Goal: Information Seeking & Learning: Learn about a topic

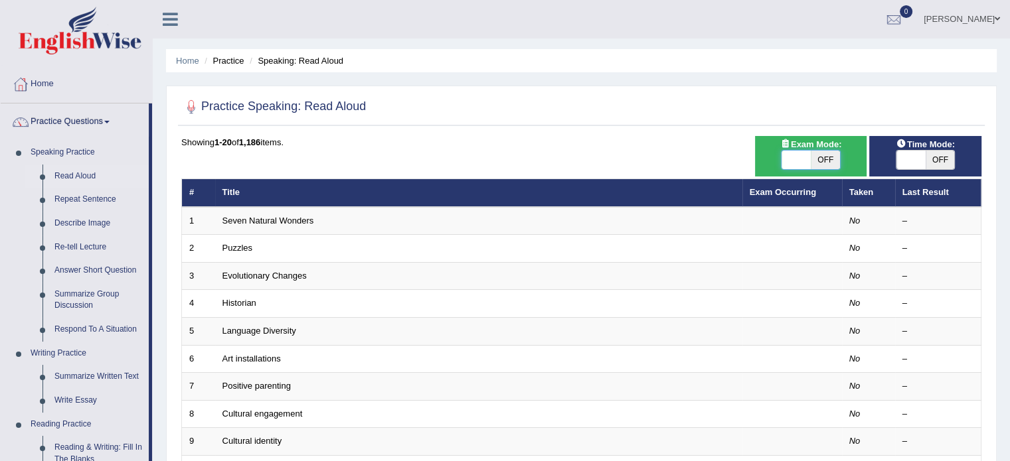
click at [787, 162] on span at bounding box center [795, 160] width 29 height 19
drag, startPoint x: 821, startPoint y: 154, endPoint x: 764, endPoint y: 155, distance: 57.8
click at [764, 155] on div "ON OFF" at bounding box center [811, 160] width 99 height 20
drag, startPoint x: 827, startPoint y: 165, endPoint x: 720, endPoint y: 154, distance: 107.4
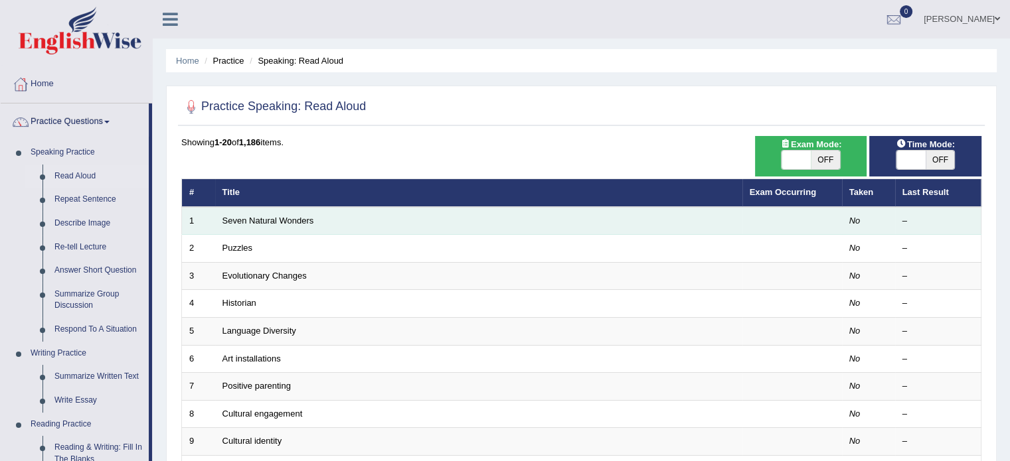
click at [393, 225] on td "Seven Natural Wonders" at bounding box center [478, 221] width 527 height 28
click at [238, 216] on link "Seven Natural Wonders" at bounding box center [268, 221] width 92 height 10
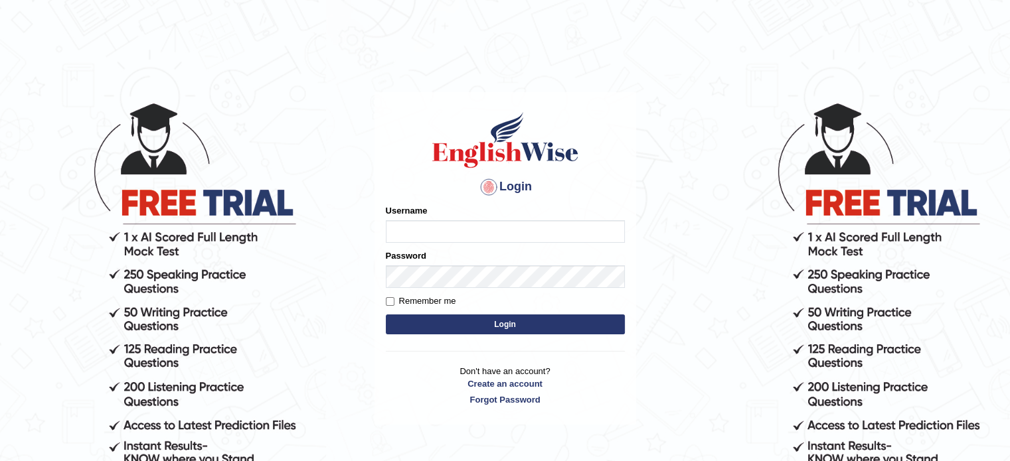
type input "Navin_pte"
click at [390, 303] on input "Remember me" at bounding box center [390, 301] width 9 height 9
checkbox input "true"
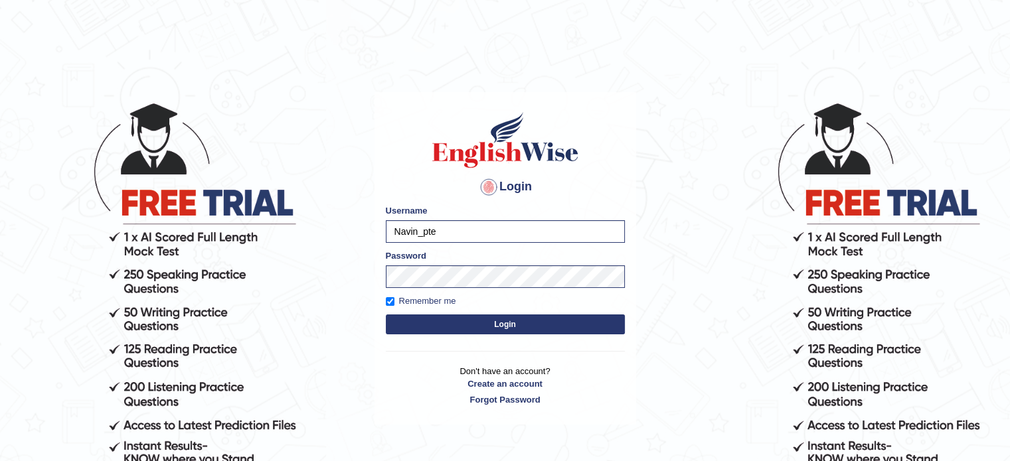
click at [455, 334] on button "Login" at bounding box center [505, 325] width 239 height 20
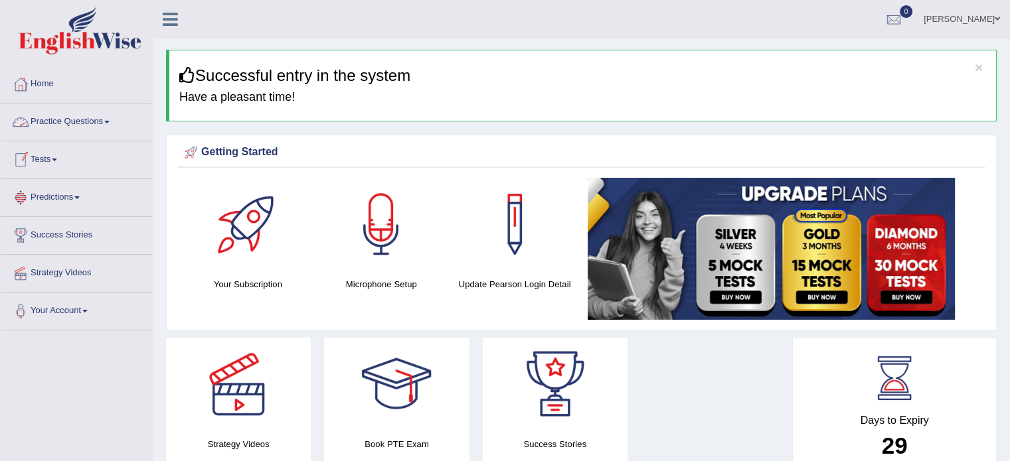
click at [64, 129] on link "Practice Questions" at bounding box center [76, 120] width 151 height 33
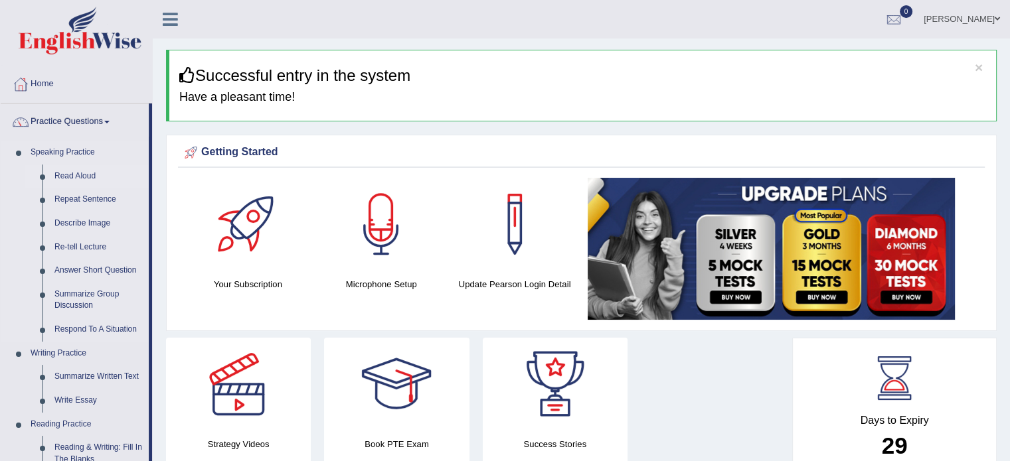
click at [79, 178] on link "Read Aloud" at bounding box center [98, 177] width 100 height 24
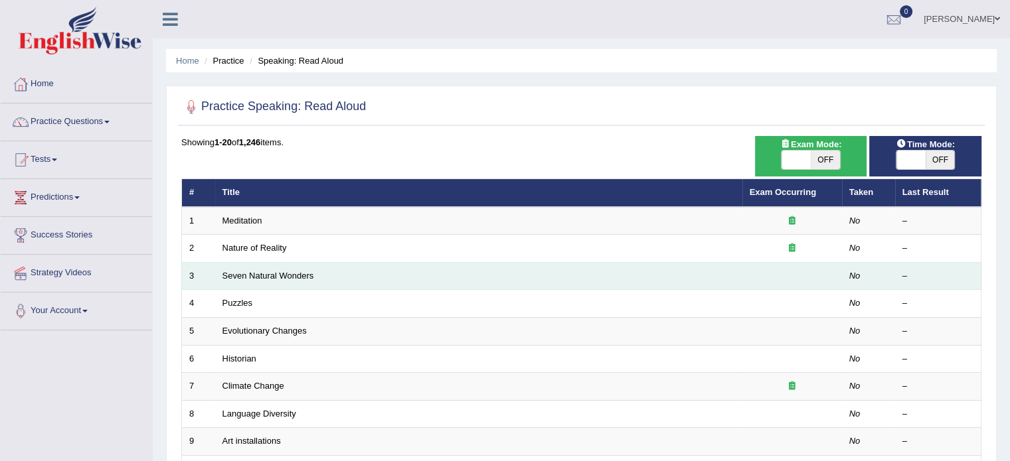
click at [350, 272] on td "Seven Natural Wonders" at bounding box center [478, 276] width 527 height 28
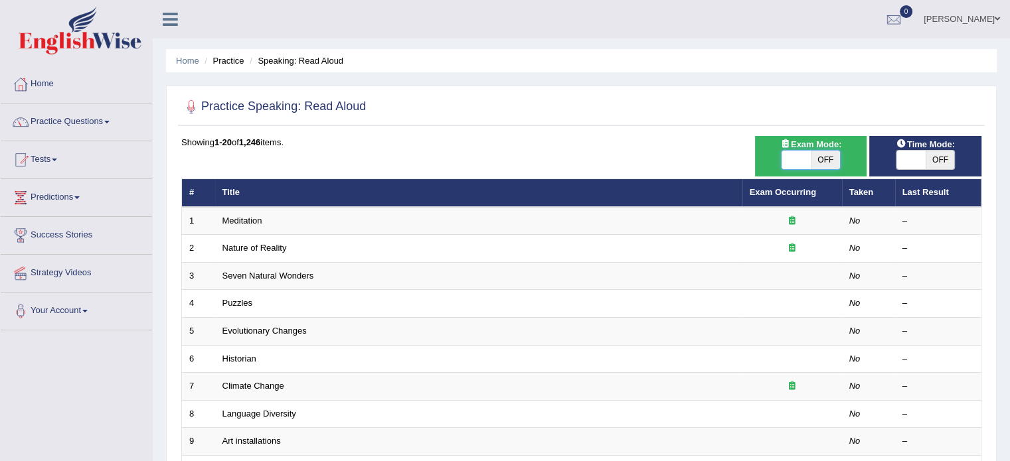
click at [787, 154] on span at bounding box center [795, 160] width 29 height 19
checkbox input "true"
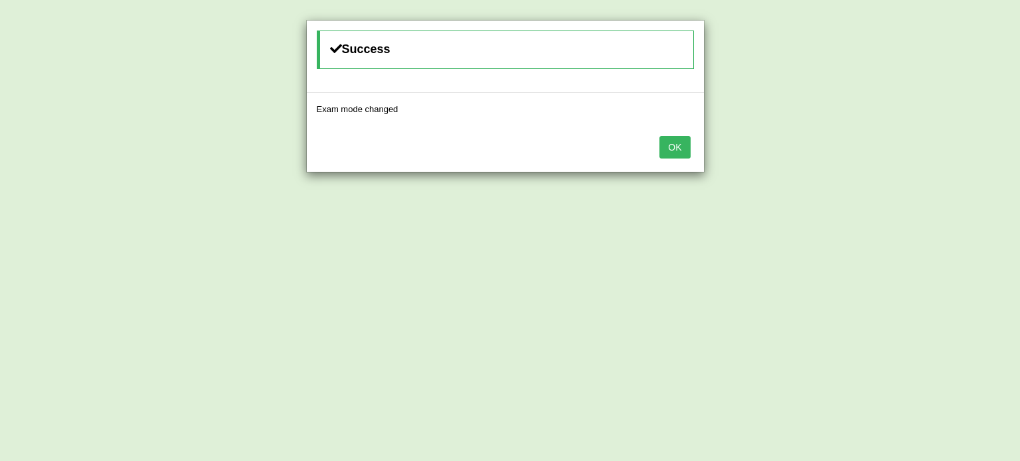
click at [675, 145] on button "OK" at bounding box center [674, 147] width 31 height 23
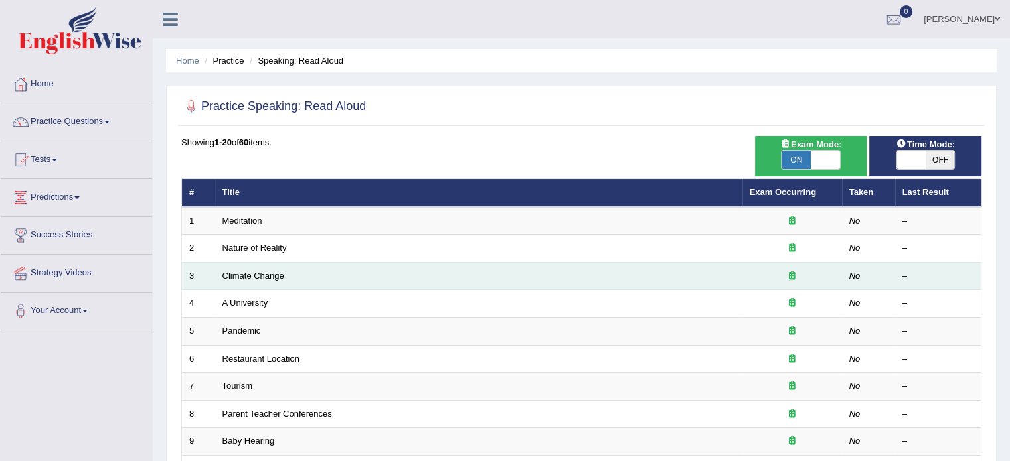
click at [284, 272] on td "Climate Change" at bounding box center [478, 276] width 527 height 28
click at [262, 272] on link "Climate Change" at bounding box center [253, 276] width 62 height 10
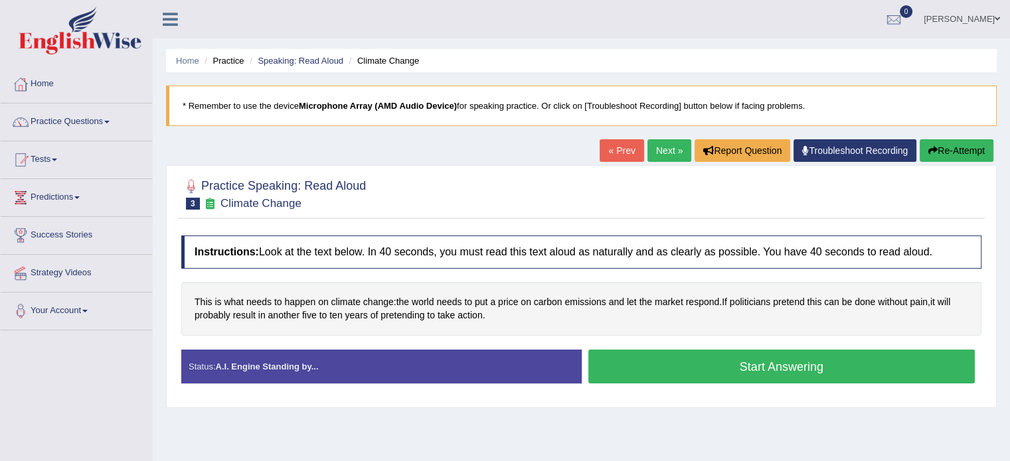
click at [692, 368] on button "Start Answering" at bounding box center [781, 367] width 387 height 34
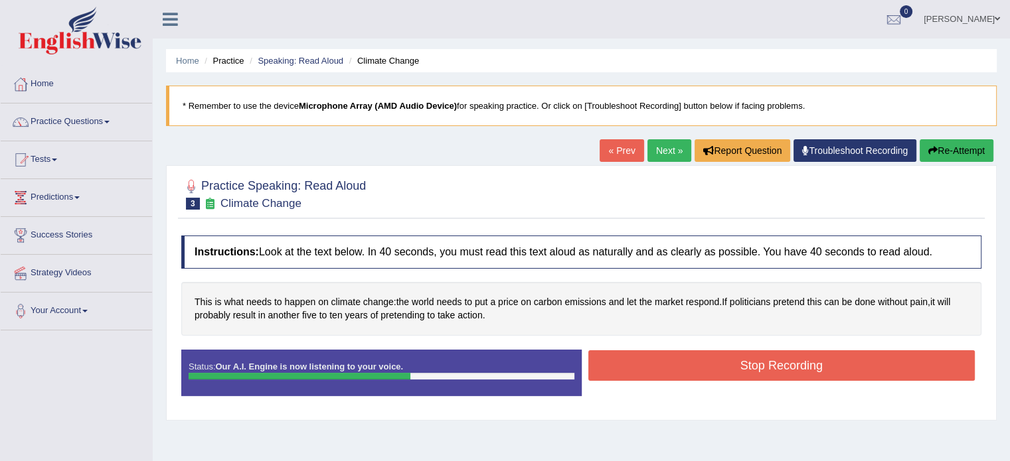
click at [692, 368] on button "Stop Recording" at bounding box center [781, 366] width 387 height 31
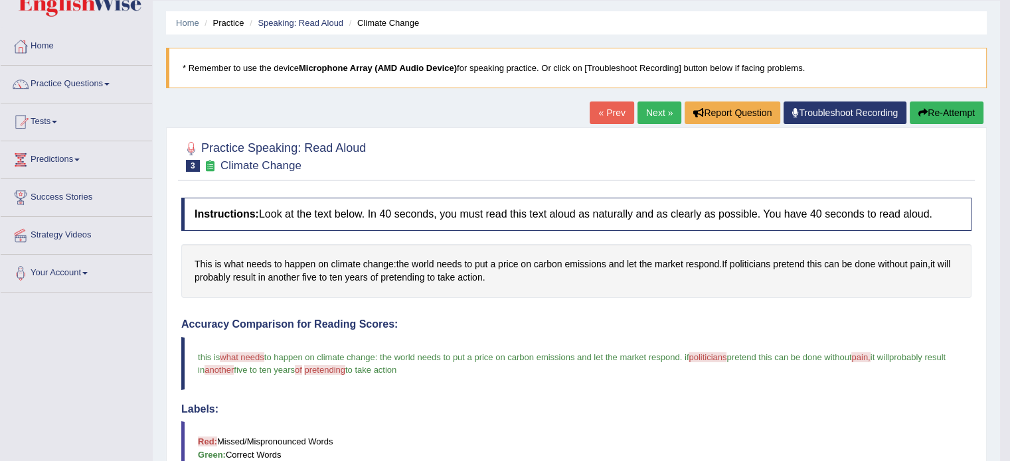
scroll to position [27, 0]
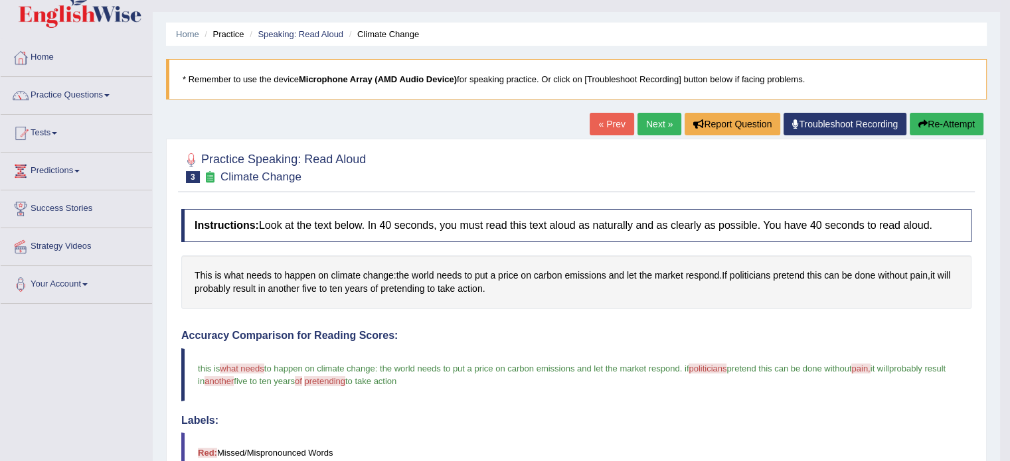
click at [660, 124] on link "Next »" at bounding box center [659, 124] width 44 height 23
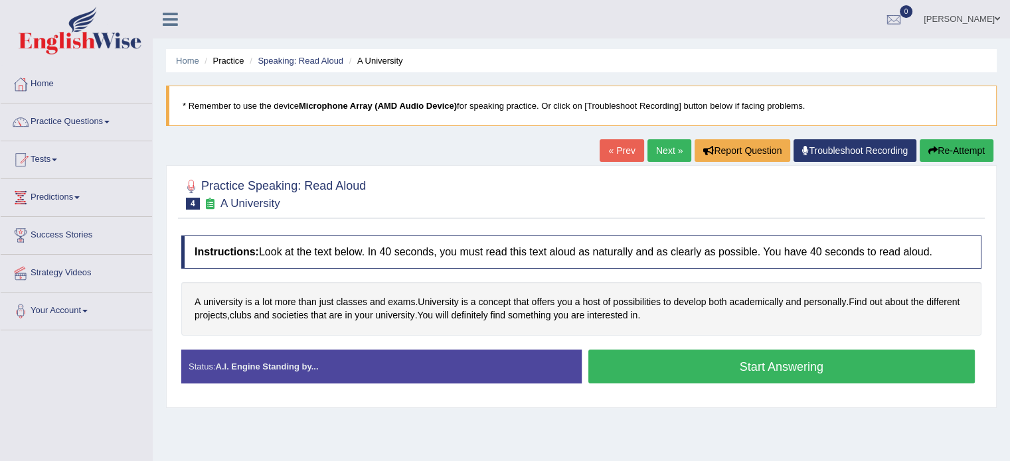
click at [730, 361] on button "Start Answering" at bounding box center [781, 367] width 387 height 34
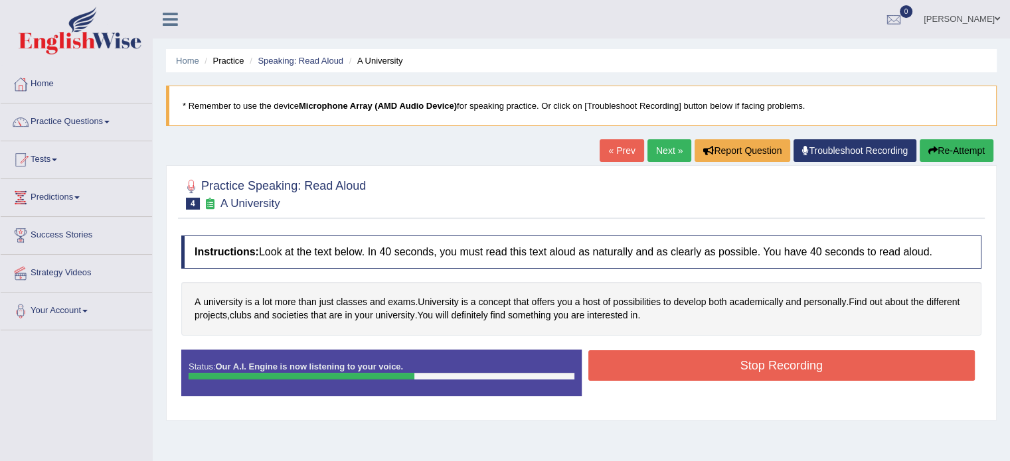
click at [730, 361] on button "Stop Recording" at bounding box center [781, 366] width 387 height 31
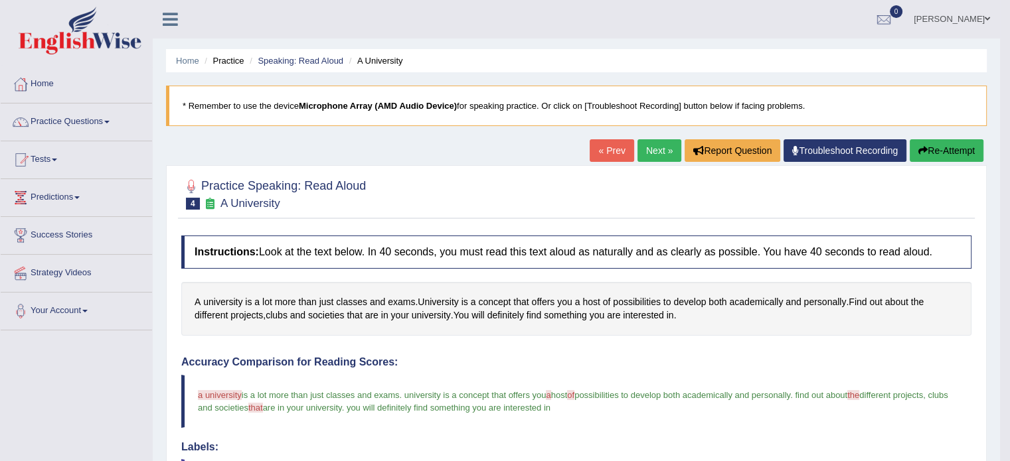
click at [655, 153] on link "Next »" at bounding box center [659, 150] width 44 height 23
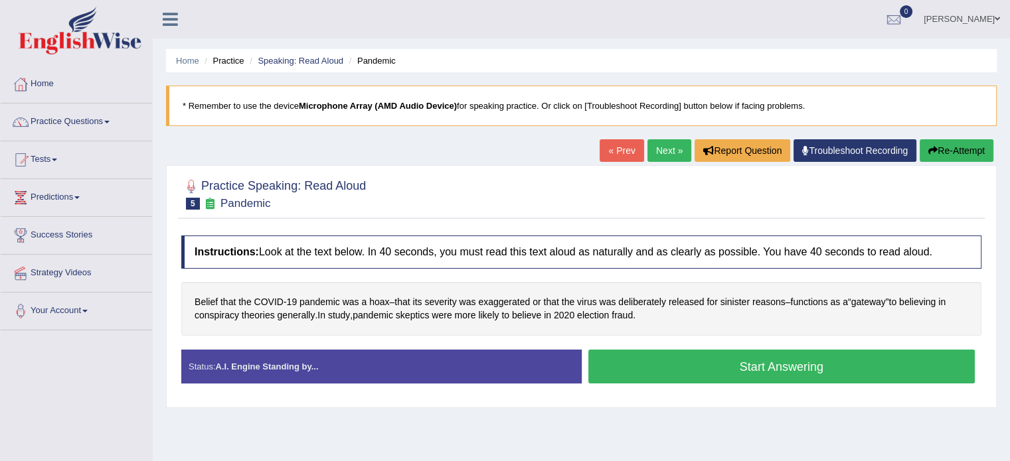
click at [655, 153] on link "Next »" at bounding box center [669, 150] width 44 height 23
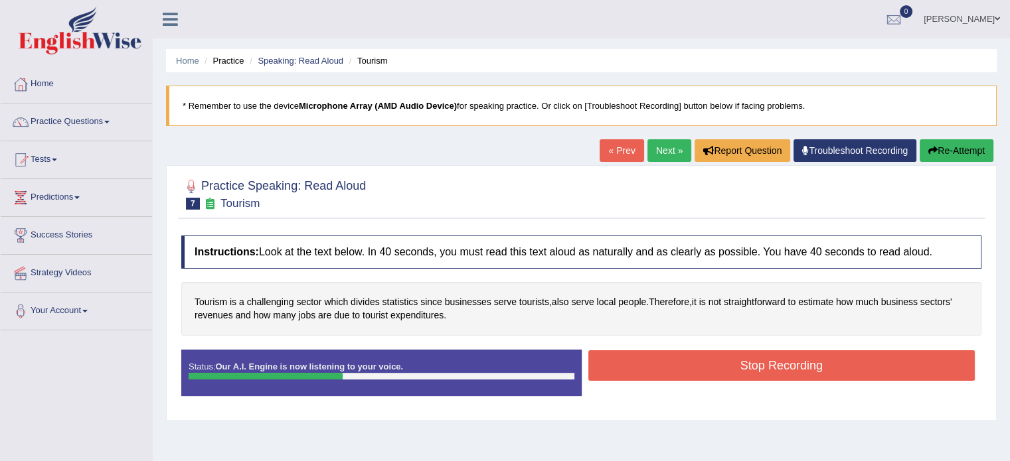
click at [683, 364] on button "Stop Recording" at bounding box center [781, 366] width 387 height 31
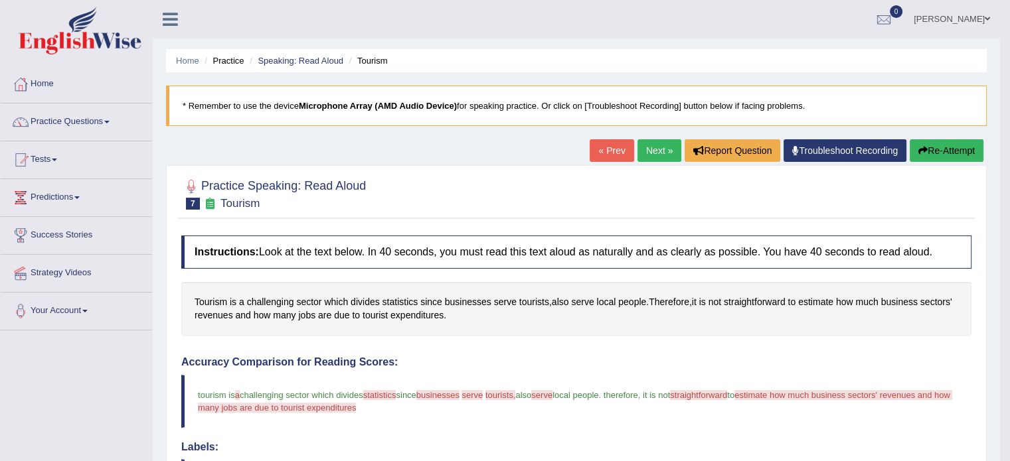
click at [937, 148] on button "Re-Attempt" at bounding box center [947, 150] width 74 height 23
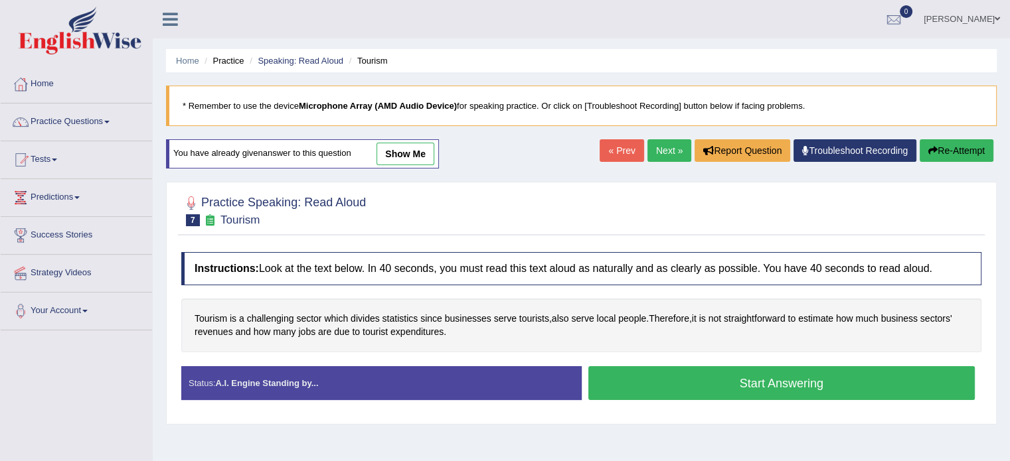
click at [752, 380] on button "Start Answering" at bounding box center [781, 383] width 387 height 34
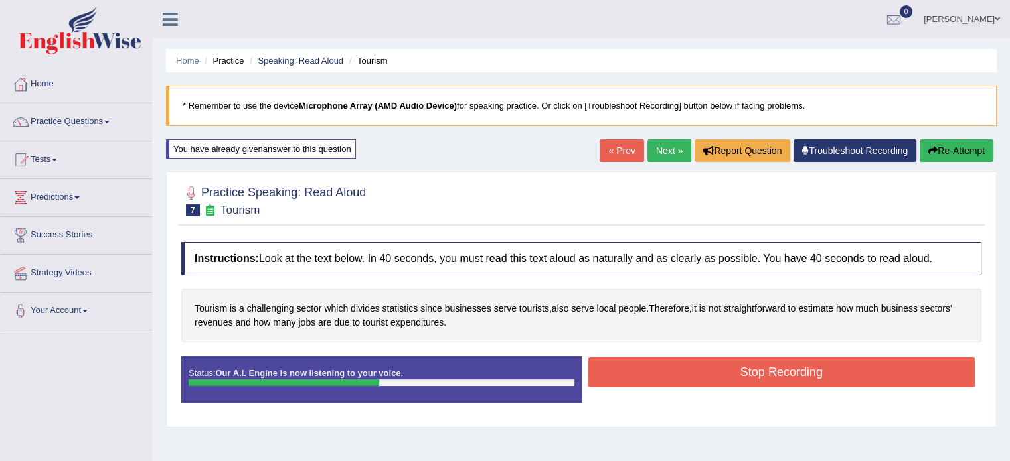
click at [758, 374] on button "Stop Recording" at bounding box center [781, 372] width 387 height 31
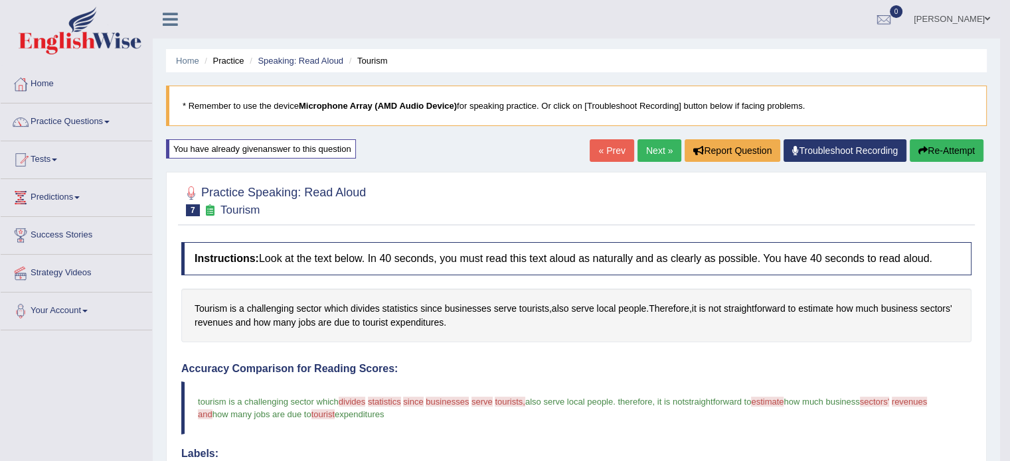
click at [645, 152] on link "Next »" at bounding box center [659, 150] width 44 height 23
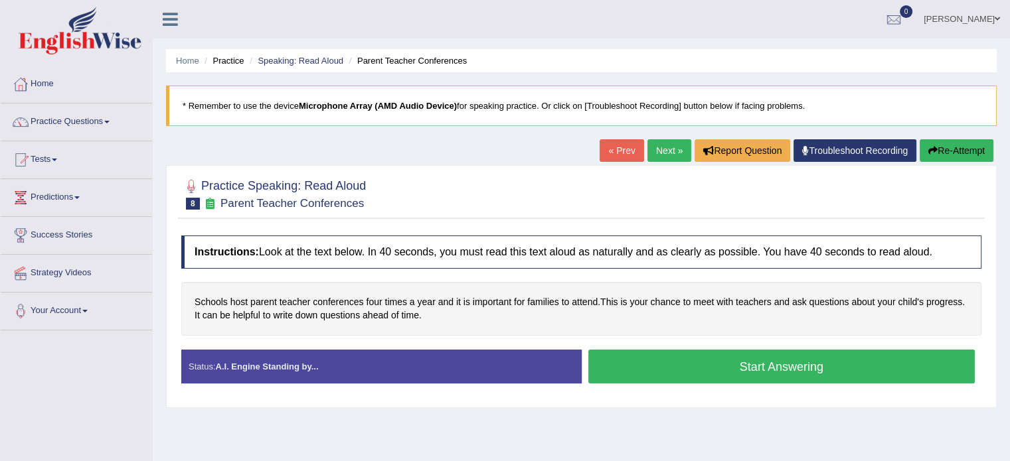
click at [691, 355] on button "Start Answering" at bounding box center [781, 367] width 387 height 34
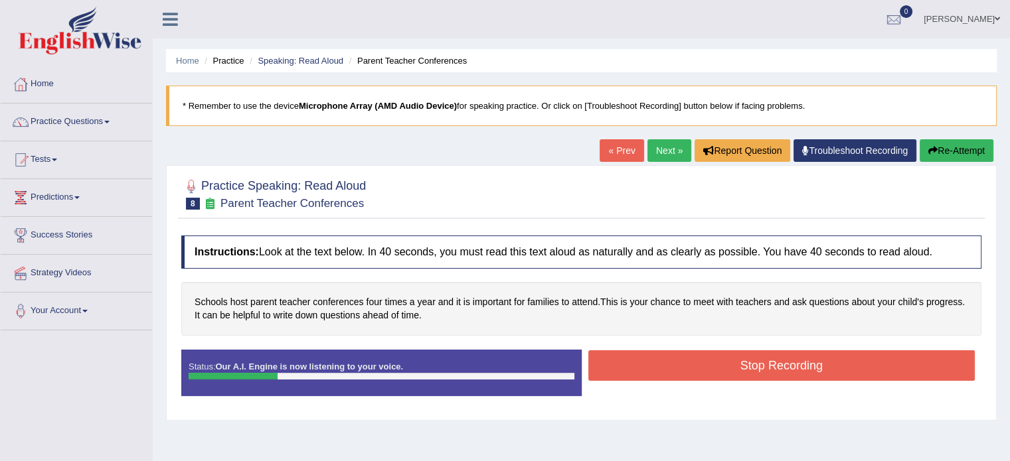
click at [945, 156] on button "Re-Attempt" at bounding box center [957, 150] width 74 height 23
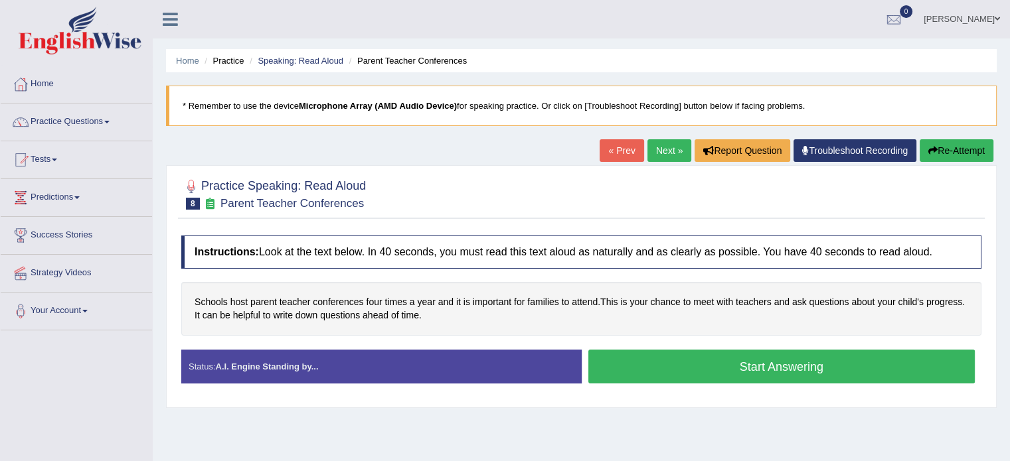
click at [715, 366] on button "Start Answering" at bounding box center [781, 367] width 387 height 34
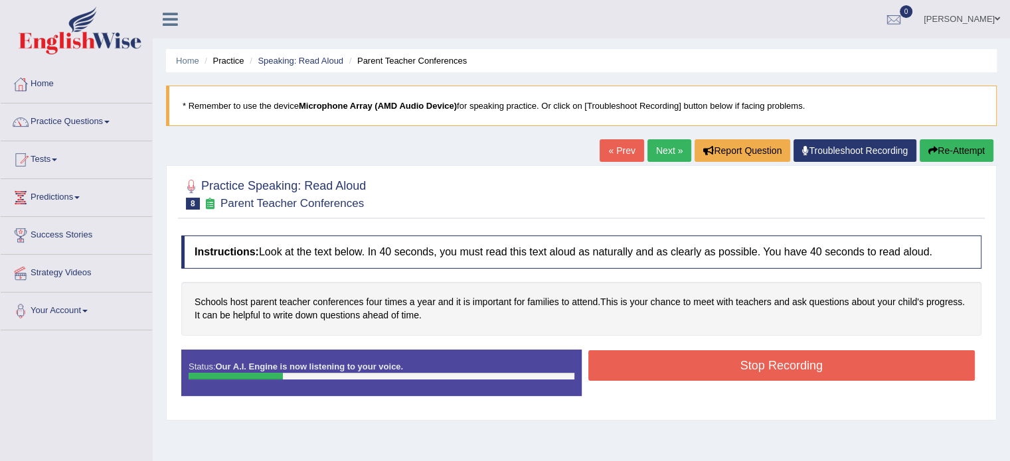
click at [960, 157] on button "Re-Attempt" at bounding box center [957, 150] width 74 height 23
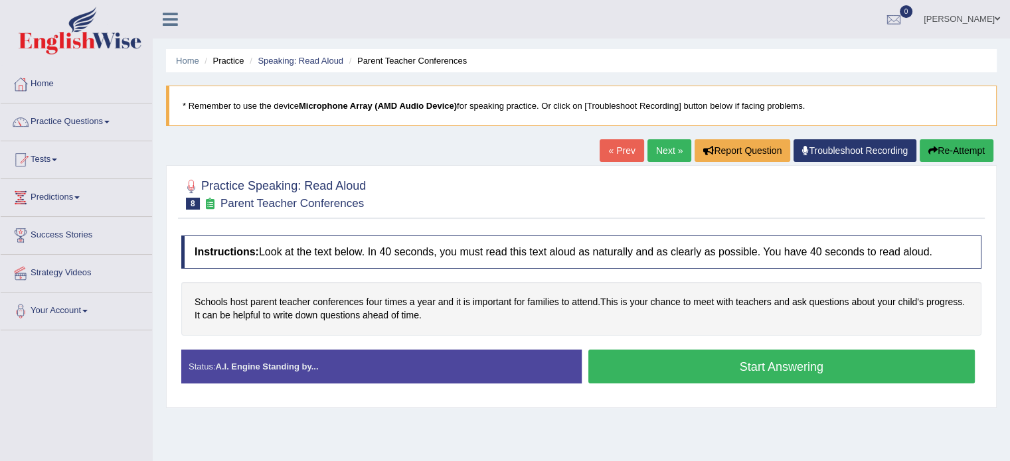
click at [744, 376] on button "Start Answering" at bounding box center [781, 367] width 387 height 34
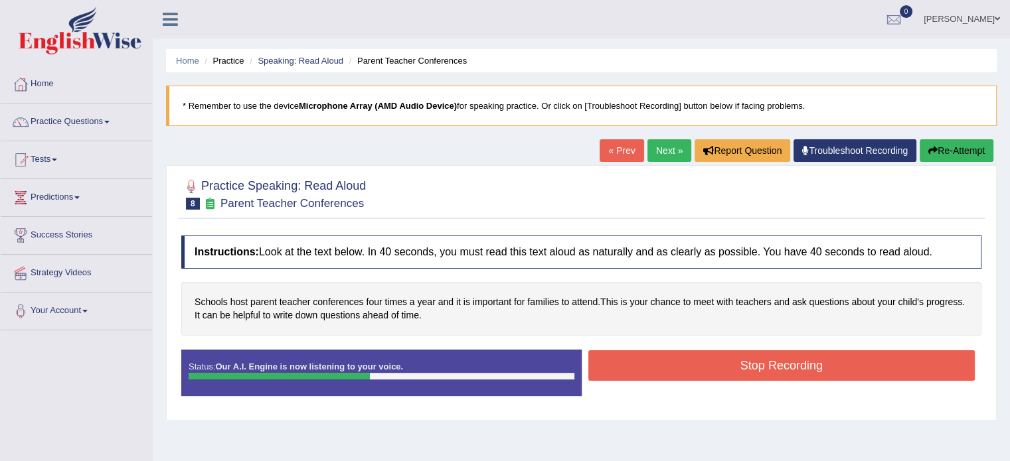
click at [742, 372] on button "Stop Recording" at bounding box center [781, 366] width 387 height 31
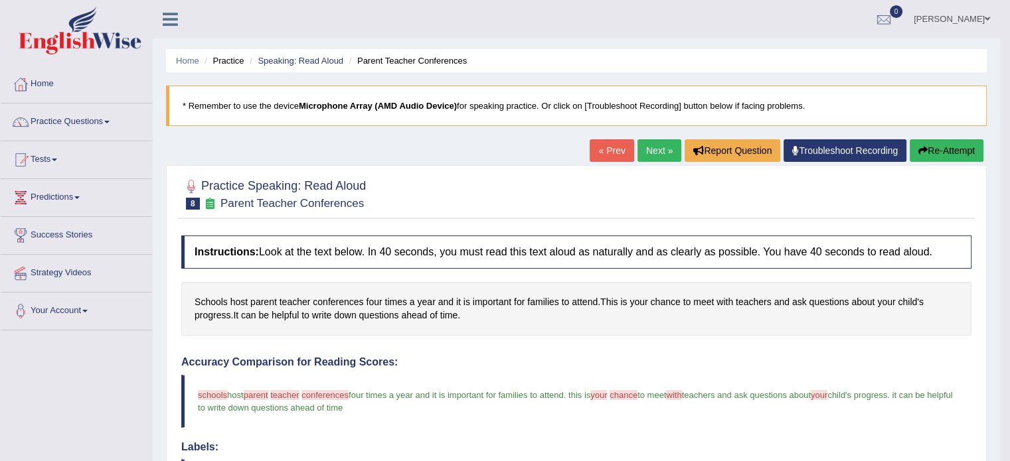
click at [648, 145] on link "Next »" at bounding box center [659, 150] width 44 height 23
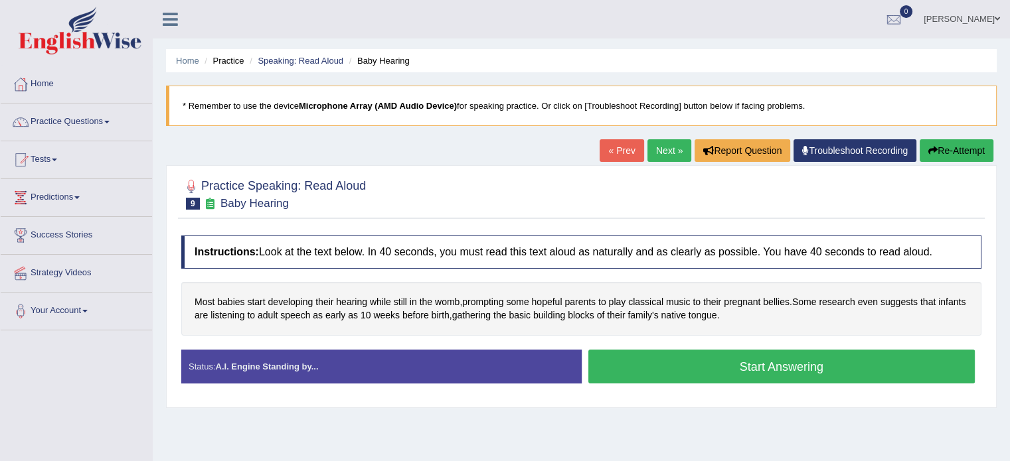
click at [784, 375] on button "Start Answering" at bounding box center [781, 367] width 387 height 34
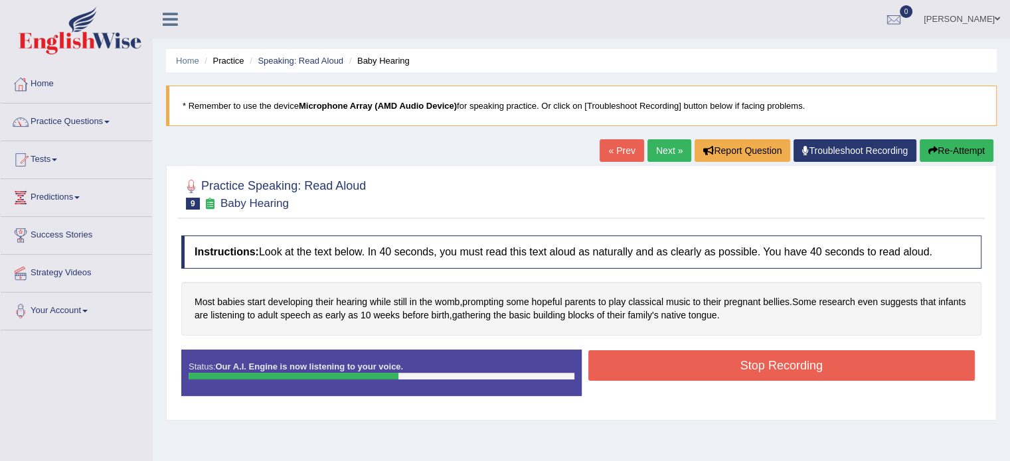
click at [946, 147] on button "Re-Attempt" at bounding box center [957, 150] width 74 height 23
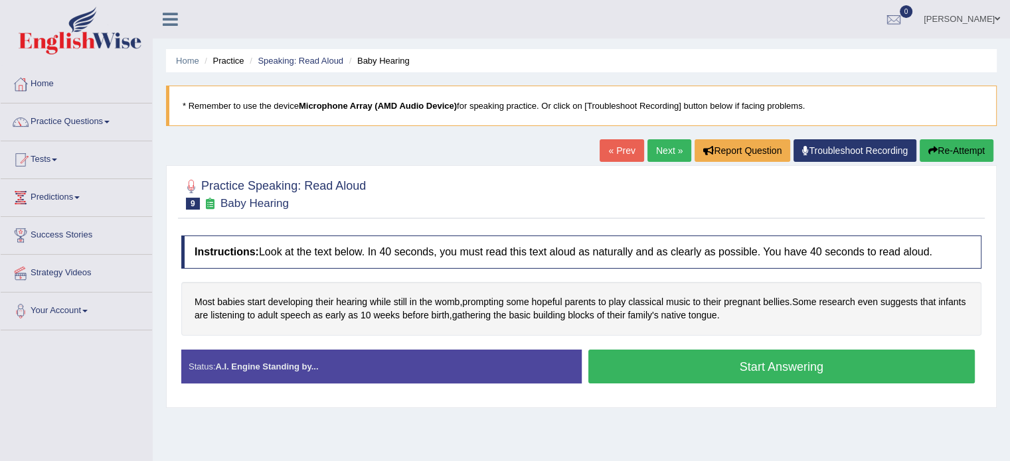
click at [666, 151] on link "Next »" at bounding box center [669, 150] width 44 height 23
click at [83, 127] on link "Practice Questions" at bounding box center [76, 120] width 151 height 33
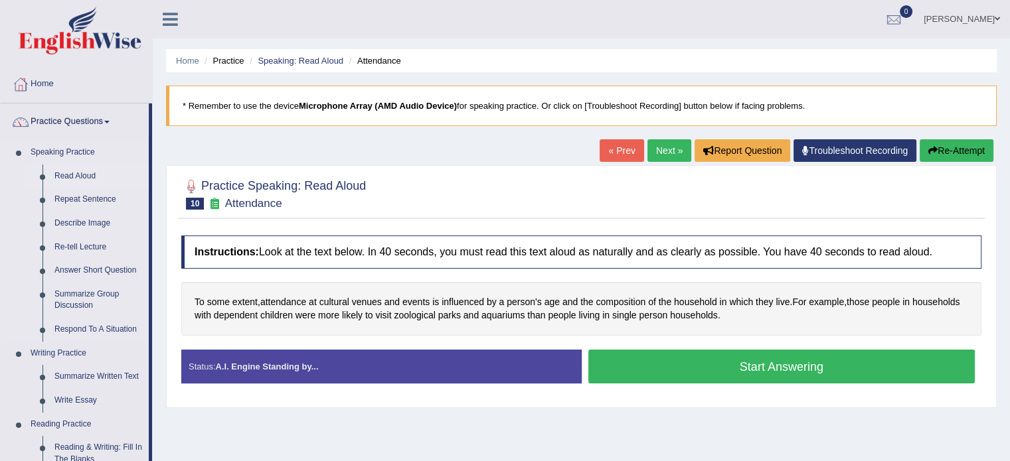
click at [85, 172] on link "Read Aloud" at bounding box center [98, 177] width 100 height 24
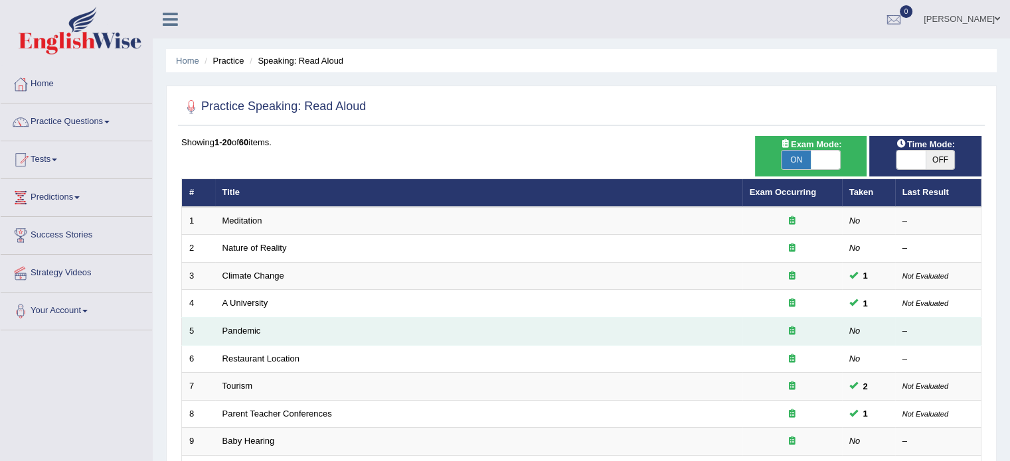
click at [321, 333] on td "Pandemic" at bounding box center [478, 332] width 527 height 28
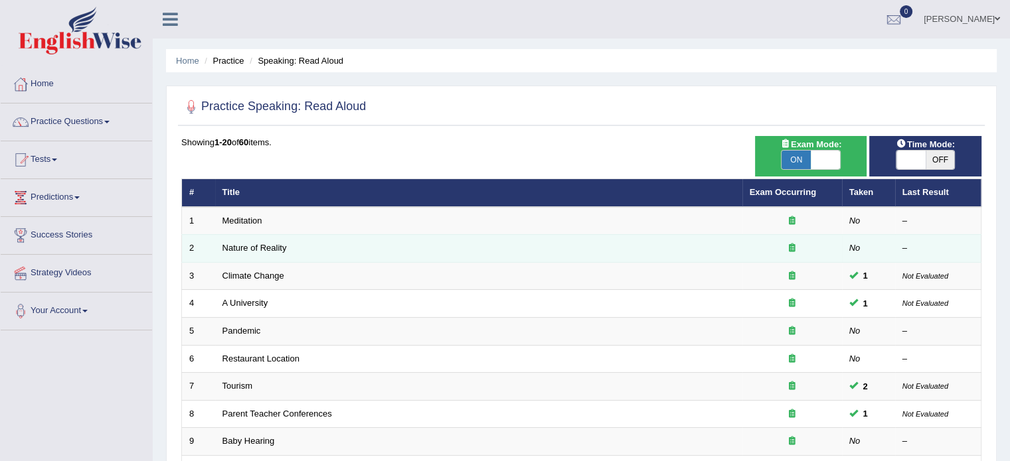
click at [356, 248] on td "Nature of Reality" at bounding box center [478, 249] width 527 height 28
click at [236, 246] on link "Nature of Reality" at bounding box center [254, 248] width 64 height 10
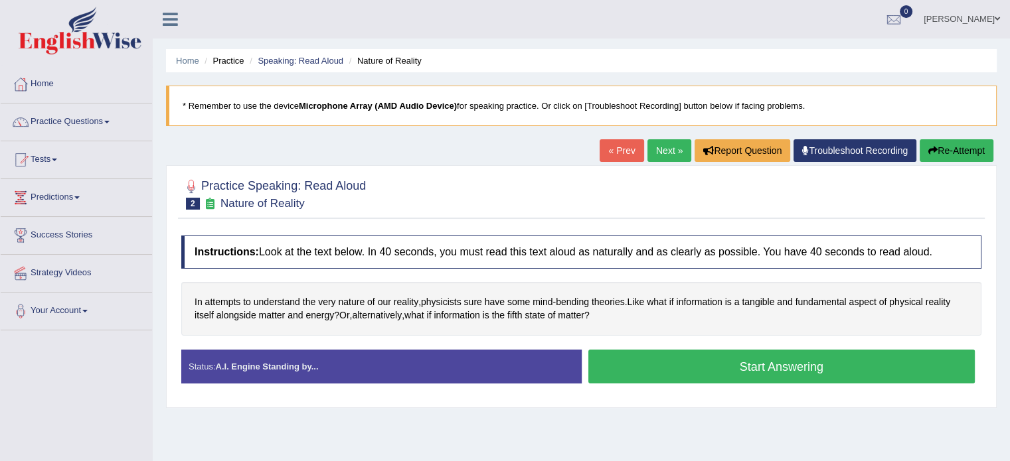
click at [706, 370] on button "Start Answering" at bounding box center [781, 367] width 387 height 34
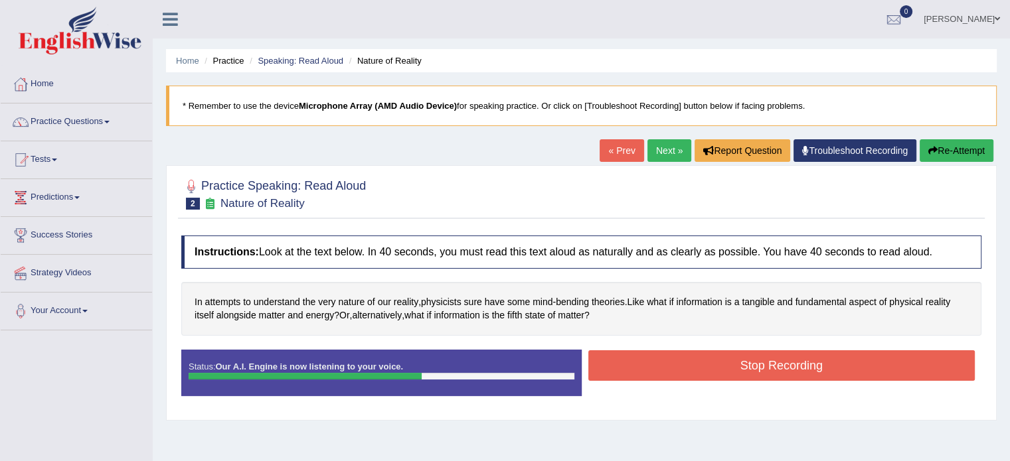
click at [943, 151] on button "Re-Attempt" at bounding box center [957, 150] width 74 height 23
